Goal: Transaction & Acquisition: Purchase product/service

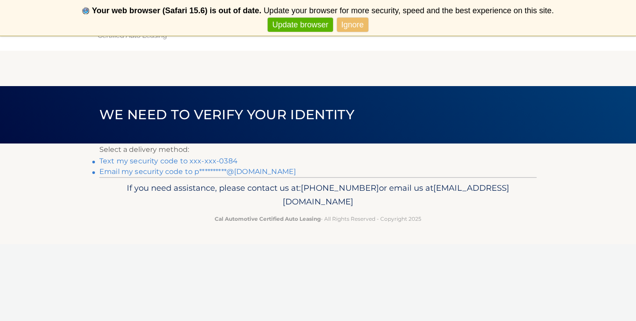
click at [211, 160] on link "Text my security code to xxx-xxx-0384" at bounding box center [168, 161] width 138 height 8
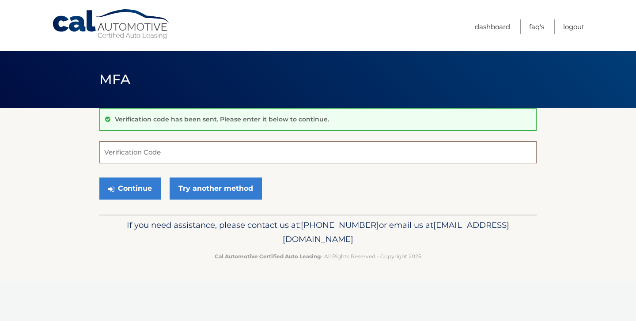
click at [211, 160] on input "Verification Code" at bounding box center [317, 152] width 437 height 22
type input "547481"
click at [143, 185] on button "Continue" at bounding box center [129, 188] width 61 height 22
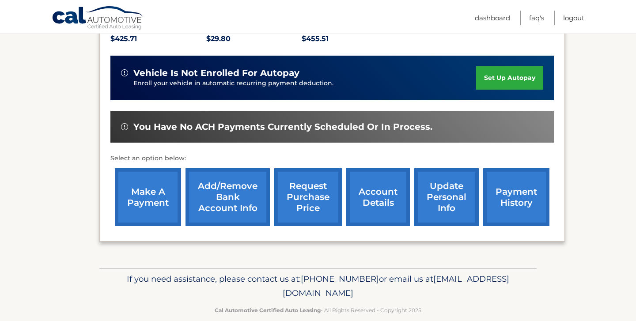
scroll to position [212, 0]
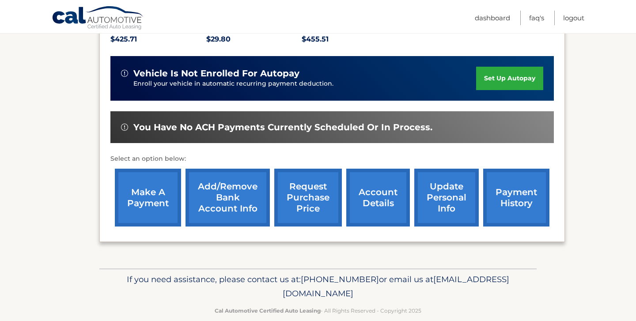
click at [141, 173] on link "make a payment" at bounding box center [148, 198] width 66 height 58
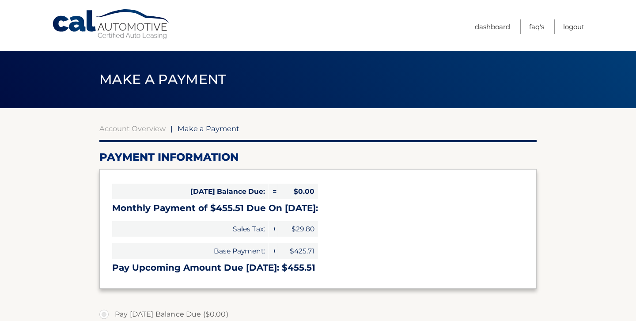
select select "ZjU4ZWRmNzQtOGM1Mi00NzU5LThjZjYtNjg5ZTkwZjZhNWY5"
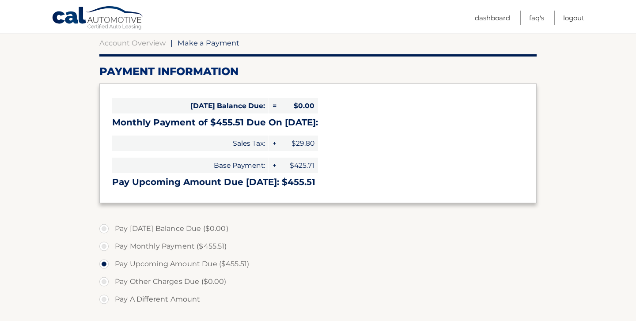
scroll to position [88, 0]
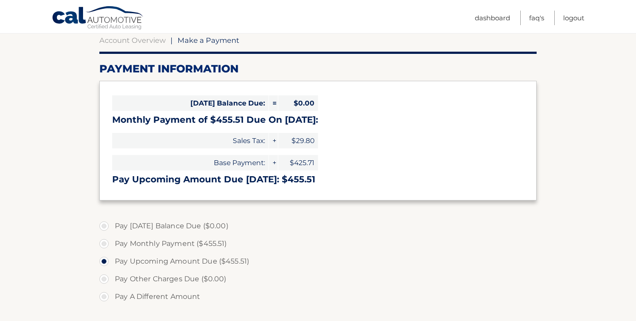
click at [107, 242] on label "Pay Monthly Payment ($455.51)" at bounding box center [317, 244] width 437 height 18
click at [107, 242] on input "Pay Monthly Payment ($455.51)" at bounding box center [107, 242] width 9 height 14
radio input "true"
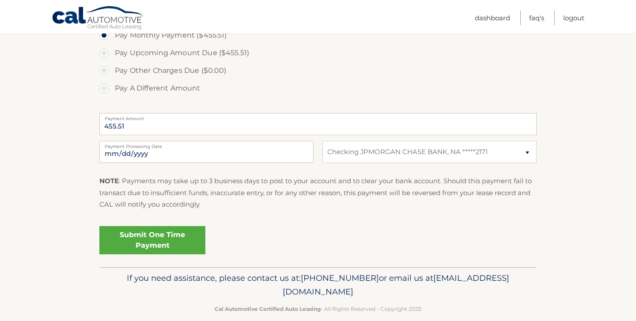
scroll to position [297, 0]
click at [135, 234] on link "Submit One Time Payment" at bounding box center [152, 240] width 106 height 28
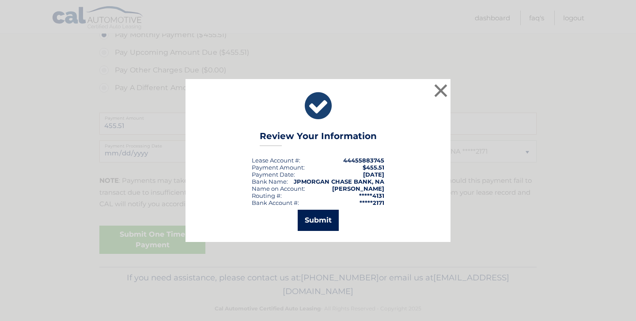
click at [319, 222] on button "Submit" at bounding box center [317, 220] width 41 height 21
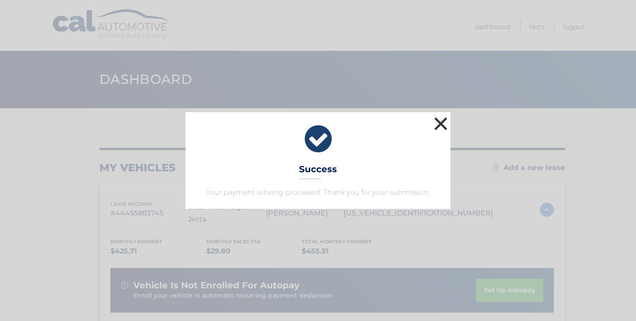
click at [446, 121] on button "×" at bounding box center [441, 124] width 18 height 18
